Goal: Check status: Check status

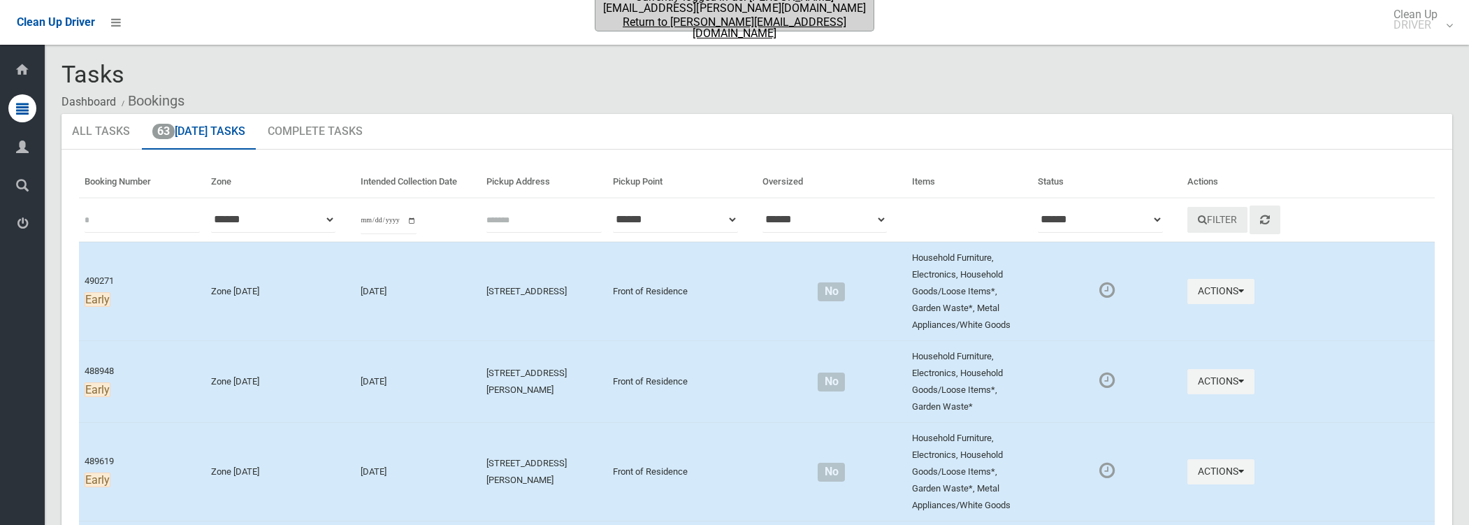
scroll to position [5132, 0]
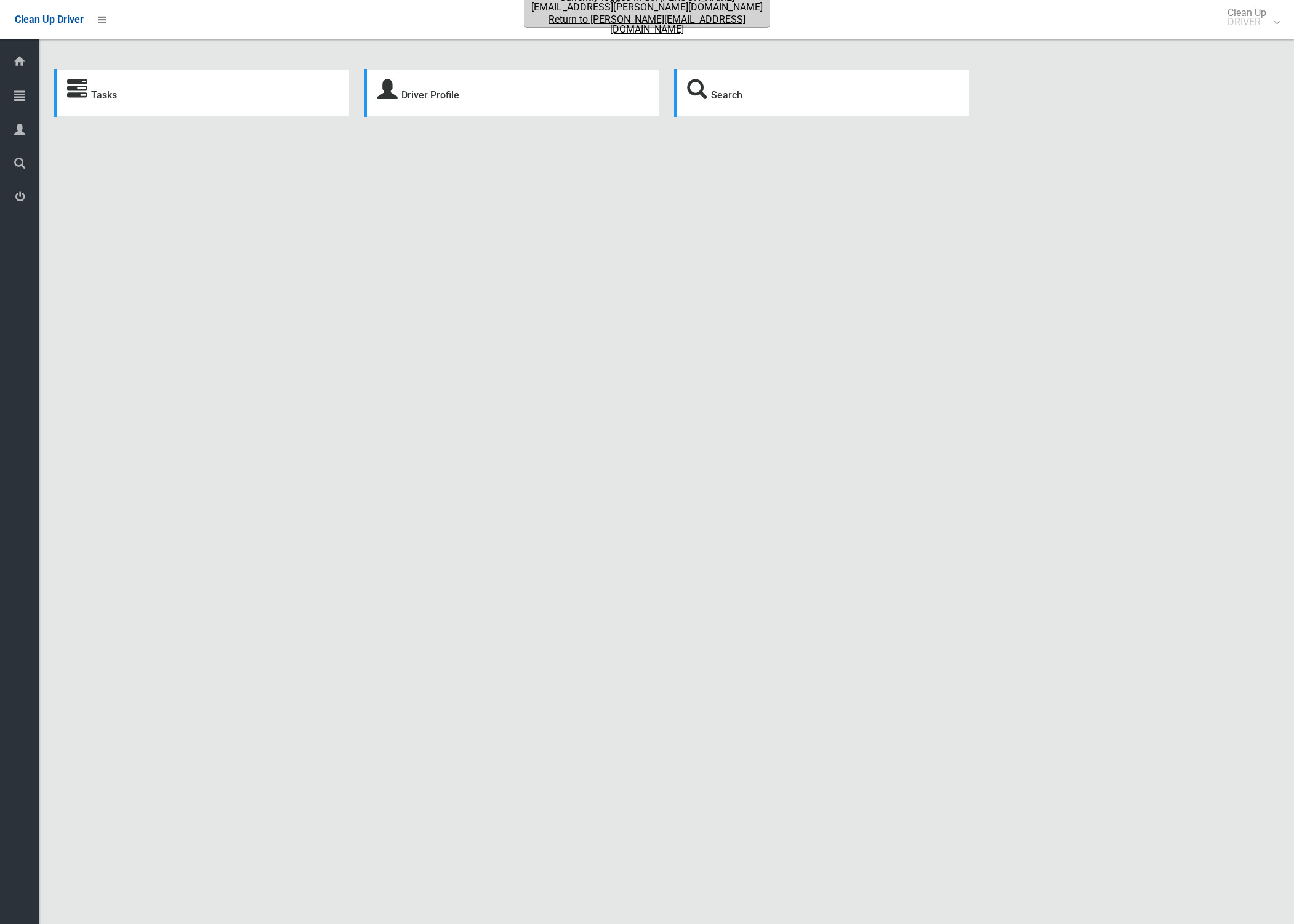
click at [238, 224] on div "Tasks Driver Profile Search Driver Dashboard Dashboard Tasks All Tasks Todays T…" at bounding box center [647, 477] width 1294 height 924
click at [664, 17] on link "Return to dale@jetdynamics.com.au" at bounding box center [647, 25] width 242 height 19
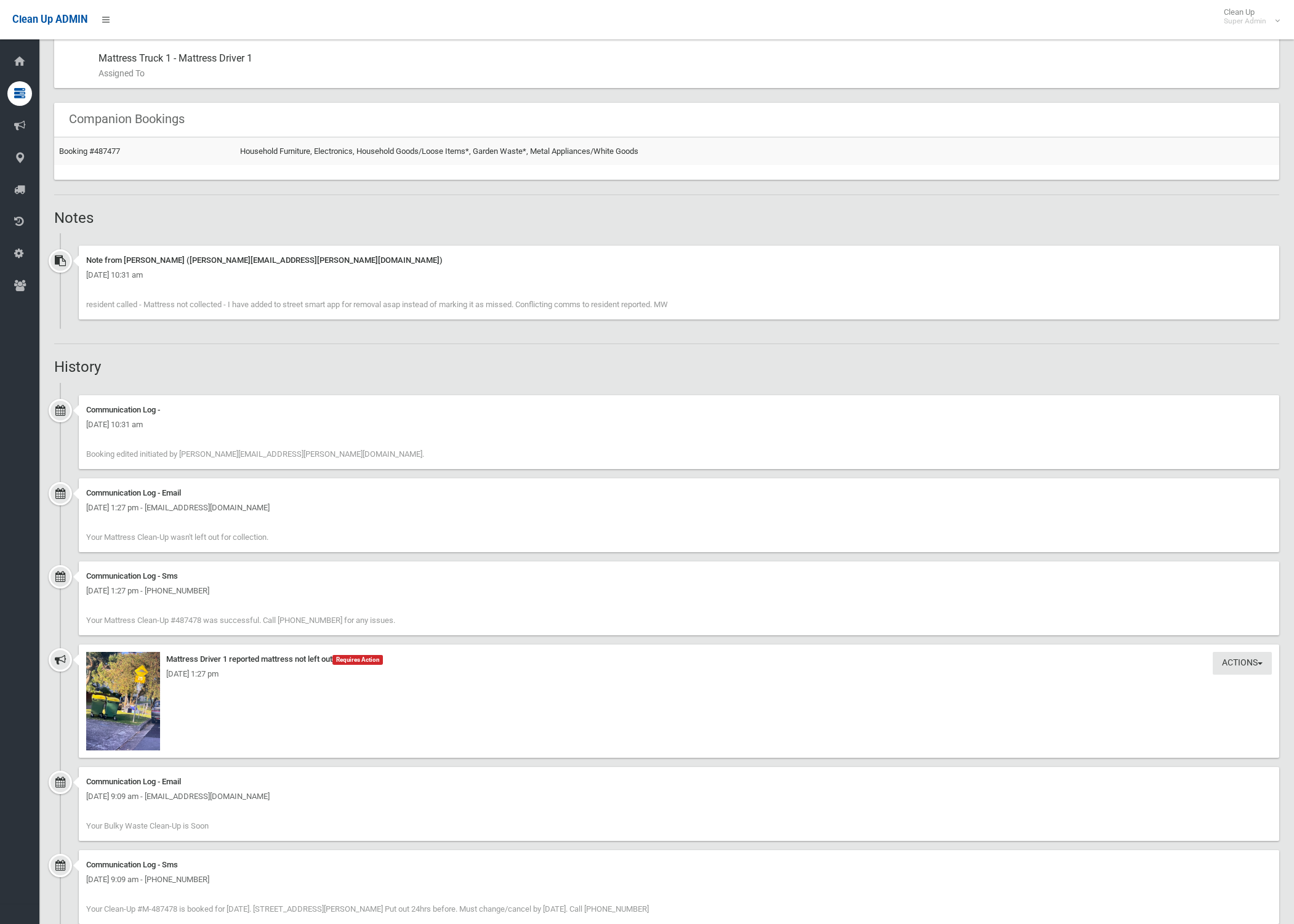
scroll to position [820, 0]
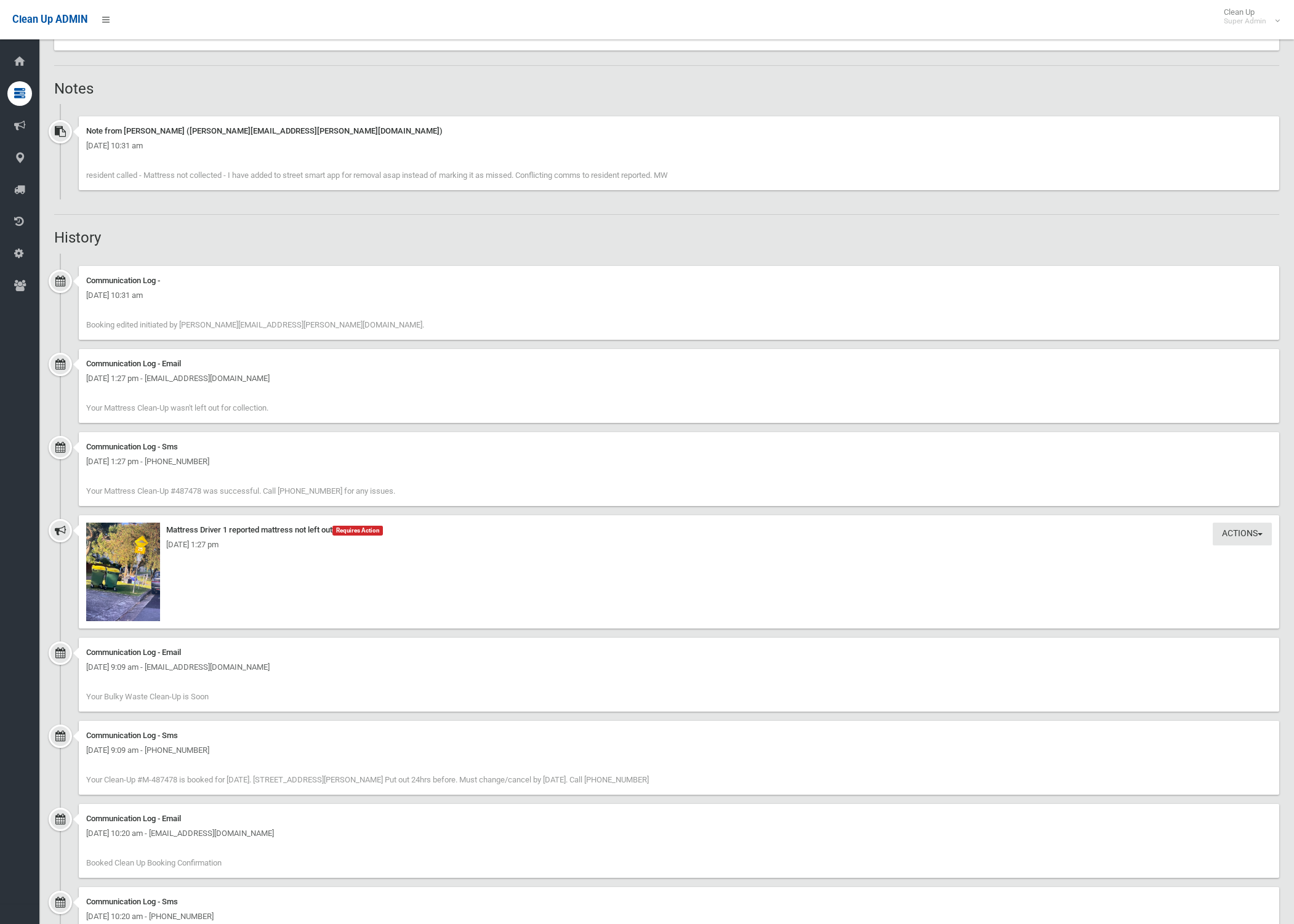
click at [640, 569] on div "Actions Take Action Mattress Driver 1 reported mattress not left out Requires A…" at bounding box center [678, 572] width 1201 height 114
drag, startPoint x: 371, startPoint y: 676, endPoint x: 363, endPoint y: 671, distance: 9.4
click at [371, 676] on div "Communication Log - Email Friday 3rd October 2025 - 9:09 am - spiro@superplaygr…" at bounding box center [678, 675] width 1201 height 74
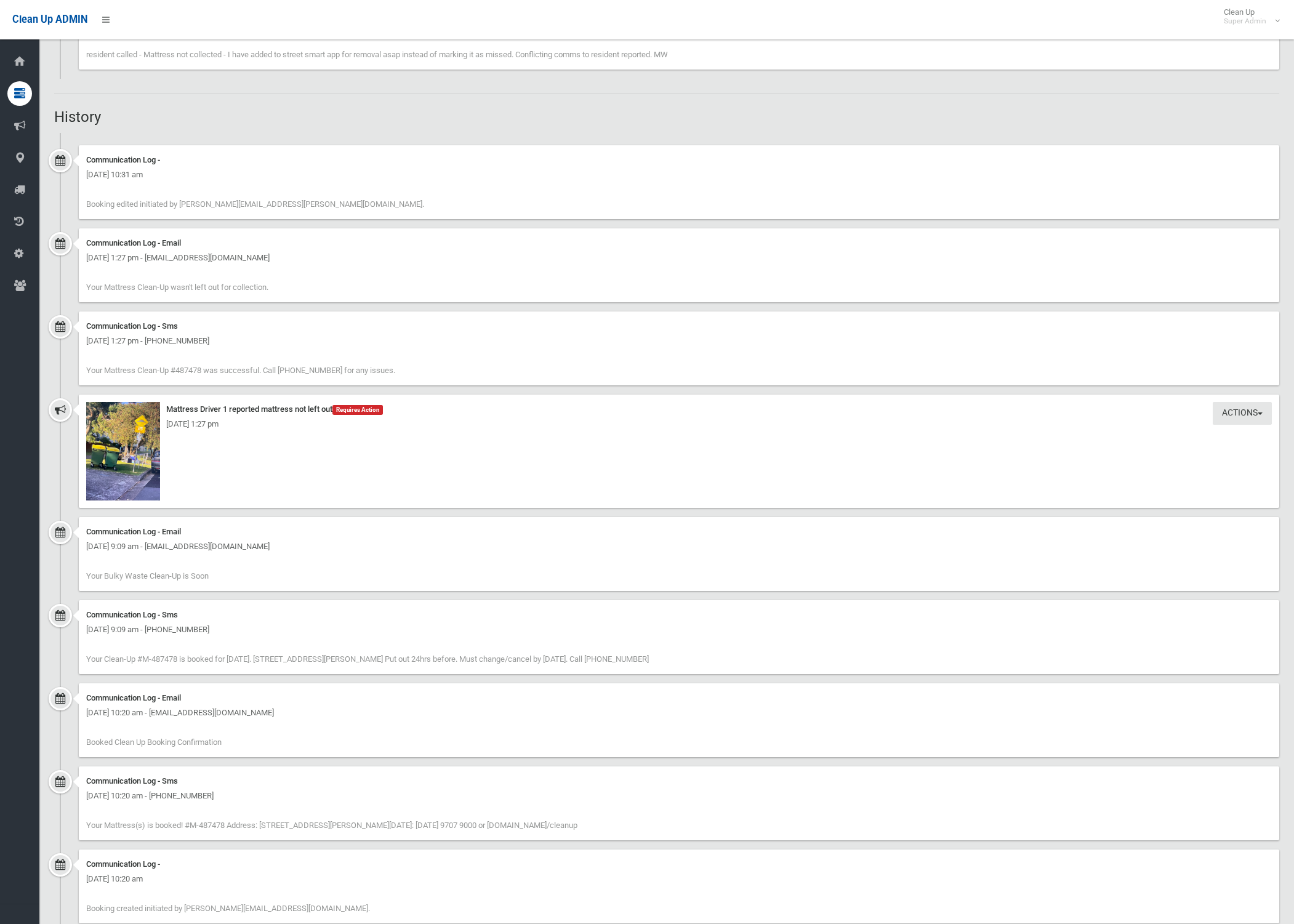
drag, startPoint x: 240, startPoint y: 736, endPoint x: 89, endPoint y: 616, distance: 192.9
click at [89, 616] on ul "Communication Log - Thursday 9th October 2025 - 10:31 am Booking edited initiat…" at bounding box center [666, 533] width 1224 height 800
click at [673, 829] on div "Communication Log - Sms Tuesday 23rd September 2025 - 10:20 am - +61425837800 Y…" at bounding box center [678, 803] width 1201 height 74
drag, startPoint x: 651, startPoint y: 825, endPoint x: 309, endPoint y: 694, distance: 366.2
click at [309, 694] on ul "Communication Log - Thursday 9th October 2025 - 10:31 am Booking edited initiat…" at bounding box center [666, 533] width 1224 height 800
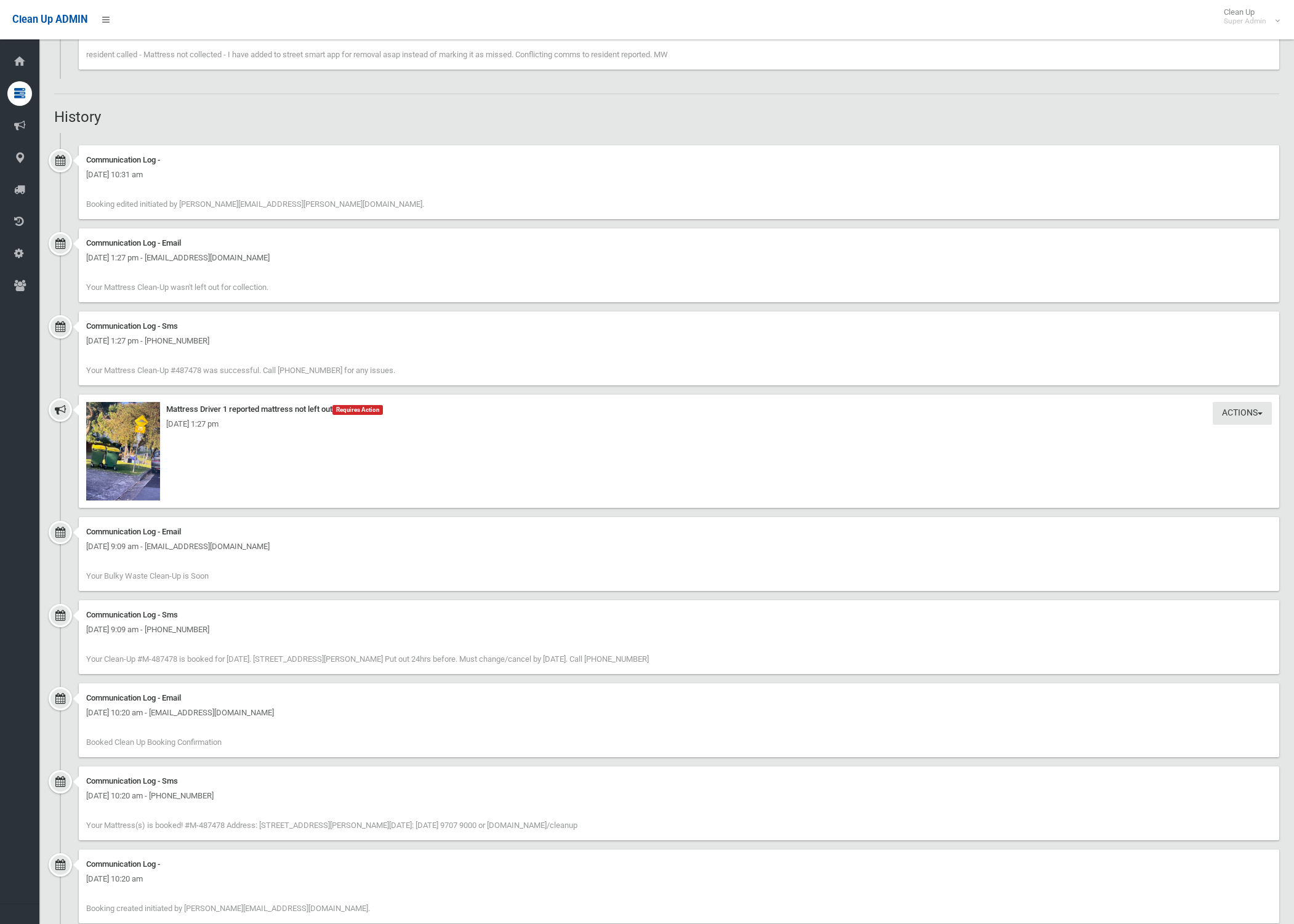
click at [522, 695] on div "Communication Log - Email" at bounding box center [679, 698] width 1186 height 15
